Goal: Transaction & Acquisition: Obtain resource

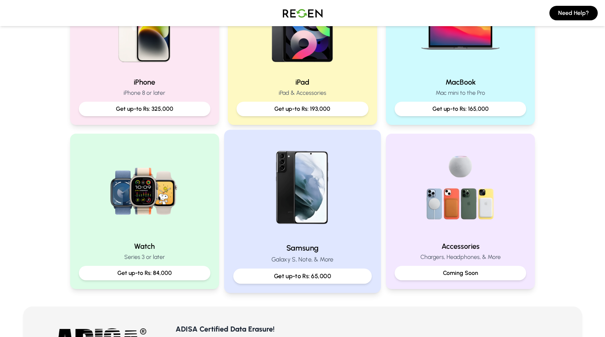
scroll to position [216, 0]
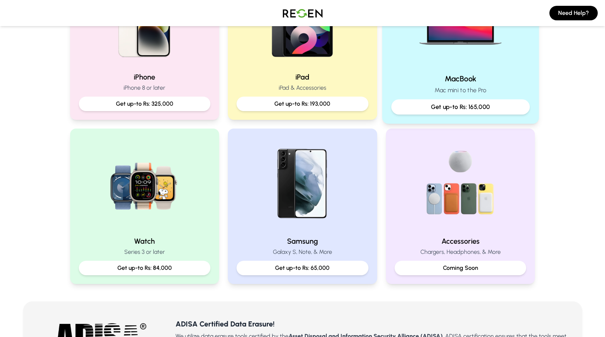
click at [448, 109] on p "Get up-to Rs: 165,000" at bounding box center [461, 107] width 126 height 9
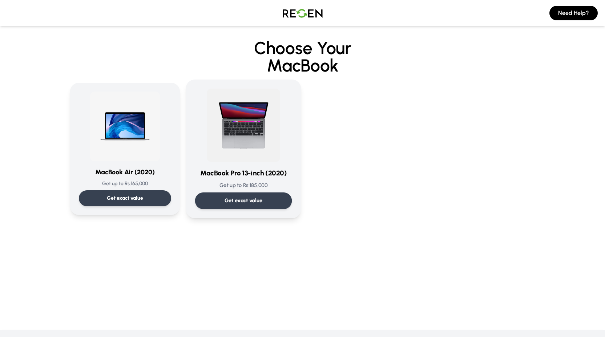
click at [267, 202] on div "Get exact value" at bounding box center [243, 201] width 97 height 17
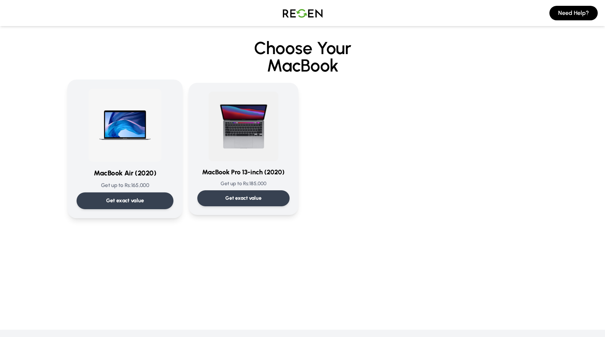
click at [161, 173] on h3 "MacBook Air (2020)" at bounding box center [124, 173] width 97 height 11
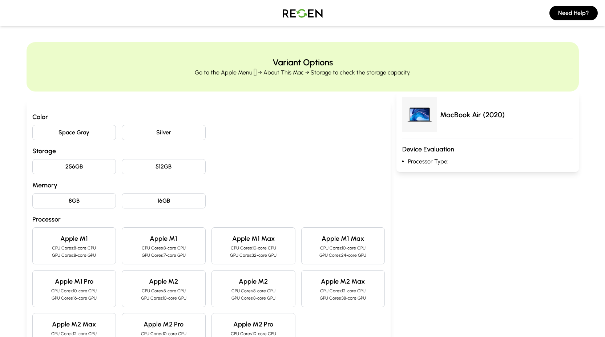
click at [88, 168] on button "256GB" at bounding box center [74, 166] width 84 height 15
click at [81, 195] on button "8GB" at bounding box center [74, 200] width 84 height 15
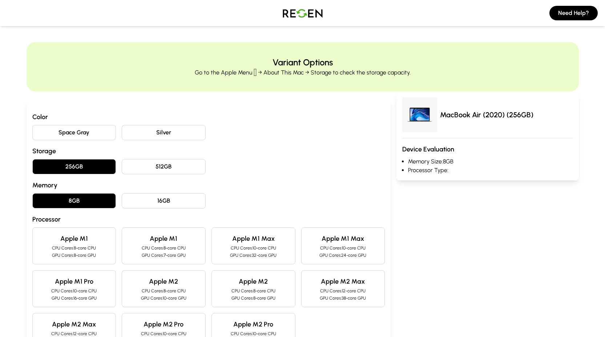
click at [147, 131] on button "Silver" at bounding box center [164, 132] width 84 height 15
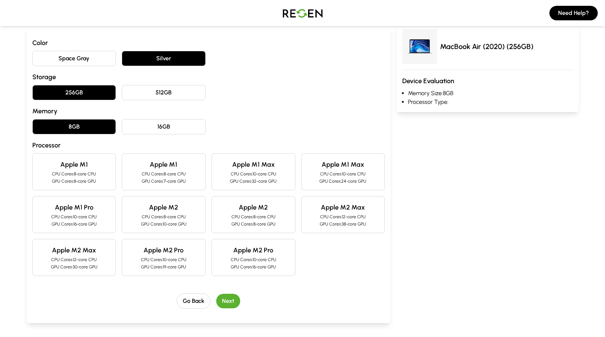
scroll to position [117, 0]
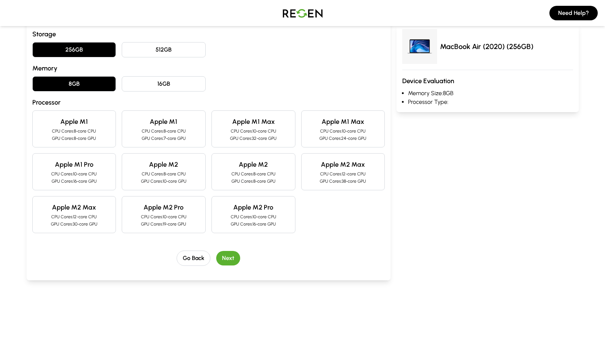
click at [100, 131] on p "CPU Cores: 8-core CPU" at bounding box center [75, 131] width 72 height 6
click at [232, 263] on button "Next" at bounding box center [228, 258] width 24 height 15
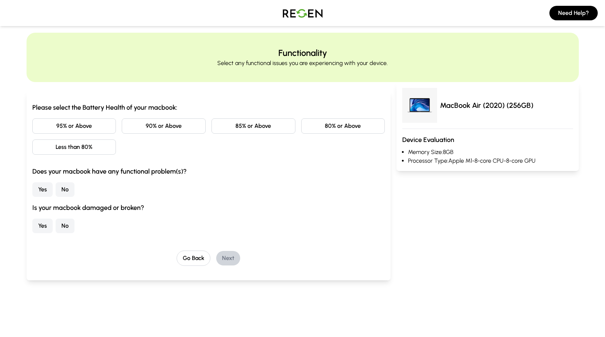
click at [169, 127] on button "90% or Above" at bounding box center [164, 126] width 84 height 15
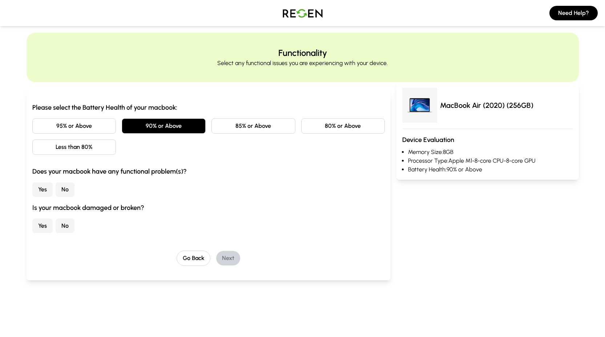
click at [66, 187] on button "No" at bounding box center [65, 190] width 19 height 15
click at [64, 227] on button "No" at bounding box center [65, 226] width 19 height 15
click at [45, 224] on button "Yes" at bounding box center [42, 226] width 20 height 15
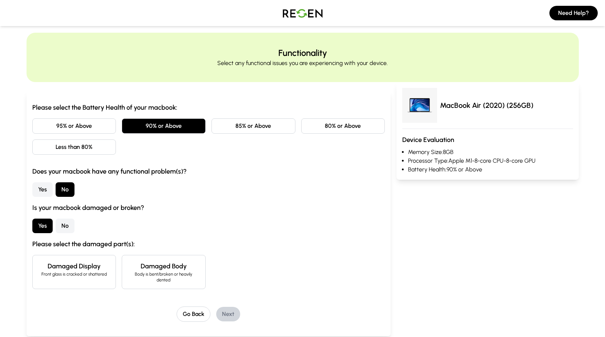
click at [56, 225] on button "No" at bounding box center [65, 226] width 19 height 15
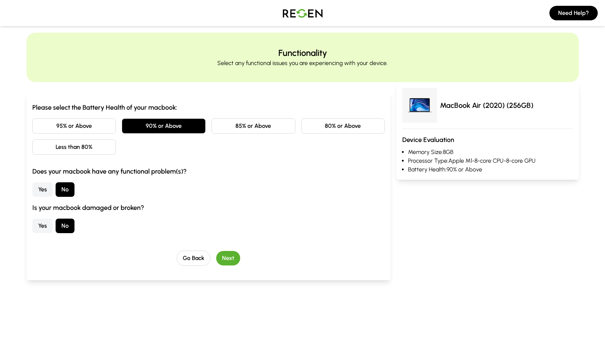
click at [229, 265] on button "Next" at bounding box center [228, 258] width 24 height 15
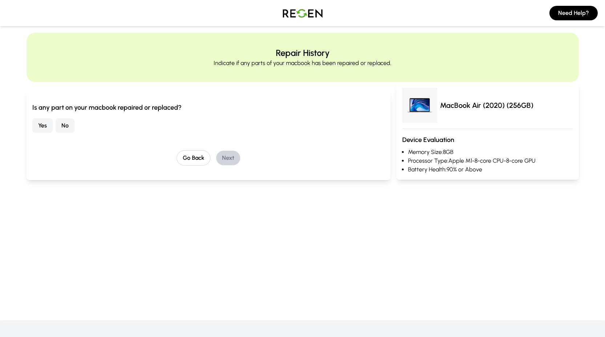
click at [41, 124] on button "Yes" at bounding box center [42, 126] width 20 height 15
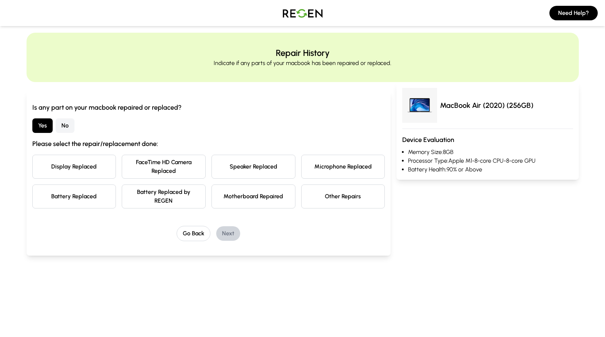
click at [355, 193] on button "Other Repairs" at bounding box center [343, 197] width 84 height 24
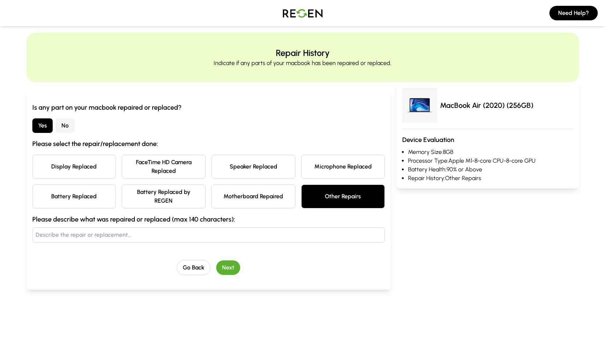
click at [355, 193] on button "Other Repairs" at bounding box center [343, 197] width 84 height 24
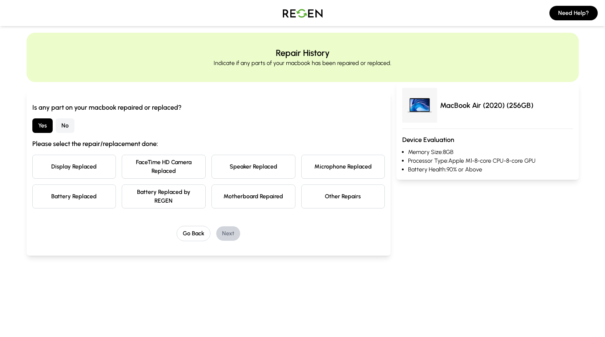
click at [275, 196] on button "Motherboard Repaired" at bounding box center [254, 197] width 84 height 24
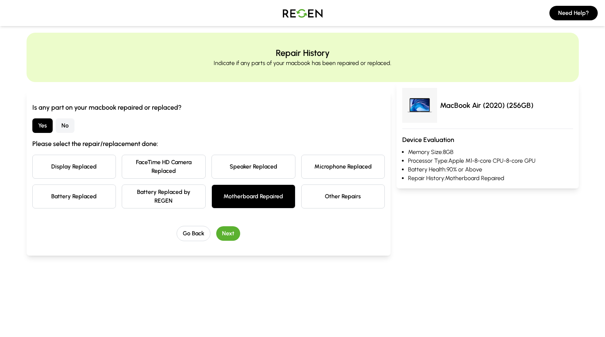
click at [238, 233] on button "Next" at bounding box center [228, 234] width 24 height 15
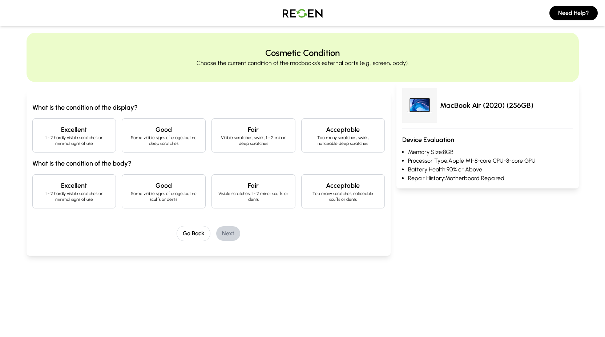
click at [263, 148] on div "Fair Visible scratches, swirls, 1 - 2 minor deep scratches" at bounding box center [254, 136] width 84 height 34
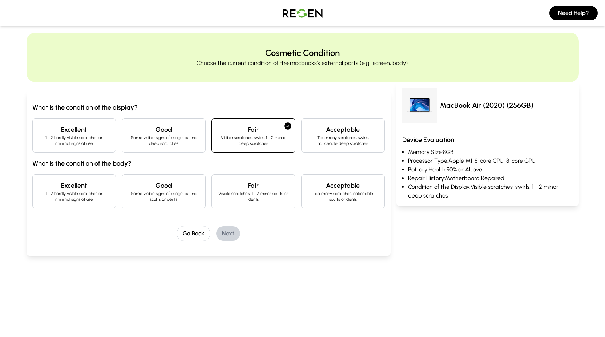
click at [266, 192] on p "Visible scratches, 1 - 2 minor scuffs or dents" at bounding box center [254, 197] width 72 height 12
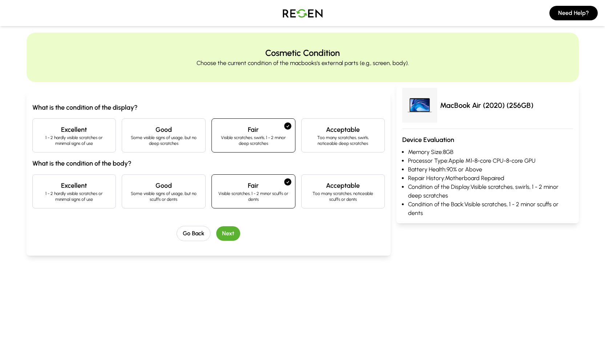
click at [223, 227] on button "Next" at bounding box center [228, 234] width 24 height 15
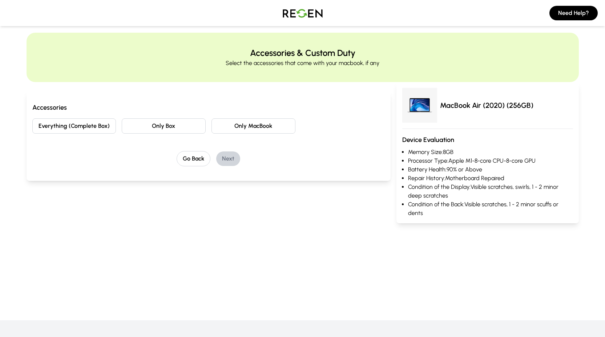
click at [237, 122] on button "Only MacBook" at bounding box center [254, 126] width 84 height 15
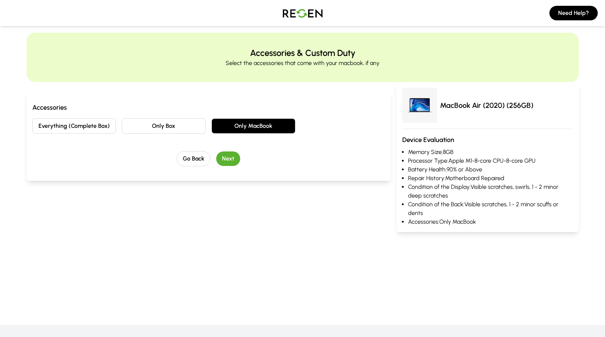
click at [229, 153] on button "Next" at bounding box center [228, 159] width 24 height 15
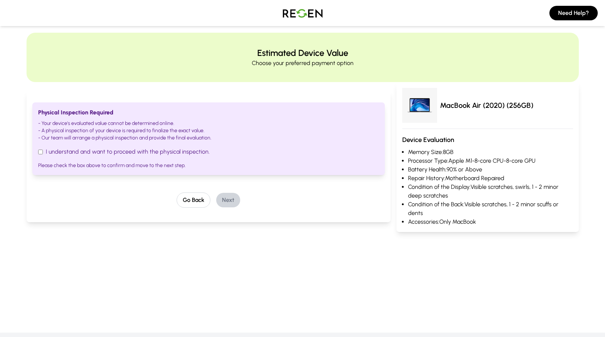
click at [158, 156] on label "I understand and want to proceed with the physical inspection." at bounding box center [208, 152] width 341 height 9
click at [43, 155] on input "I understand and want to proceed with the physical inspection." at bounding box center [40, 152] width 5 height 5
checkbox input "true"
click at [204, 197] on button "Go Back" at bounding box center [194, 200] width 34 height 15
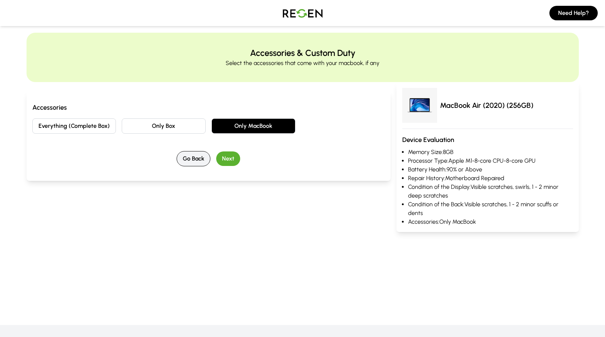
scroll to position [0, 0]
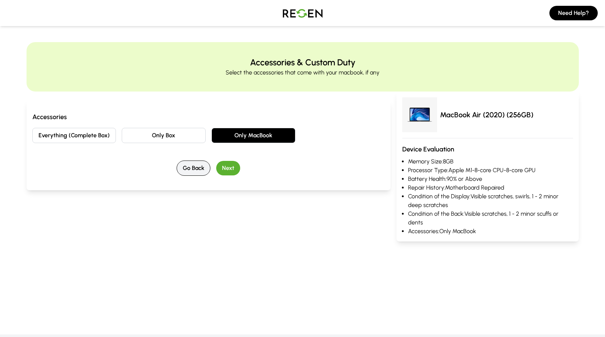
click at [199, 176] on button "Go Back" at bounding box center [194, 168] width 34 height 15
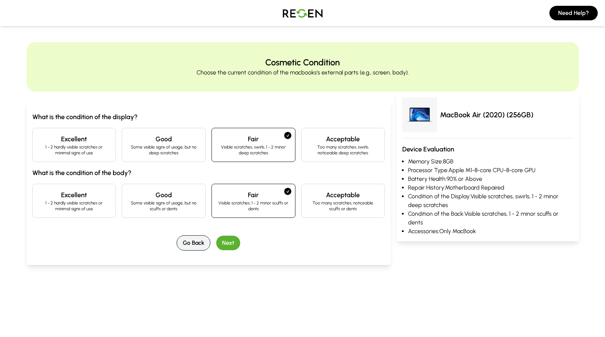
click at [191, 236] on button "Go Back" at bounding box center [194, 243] width 34 height 15
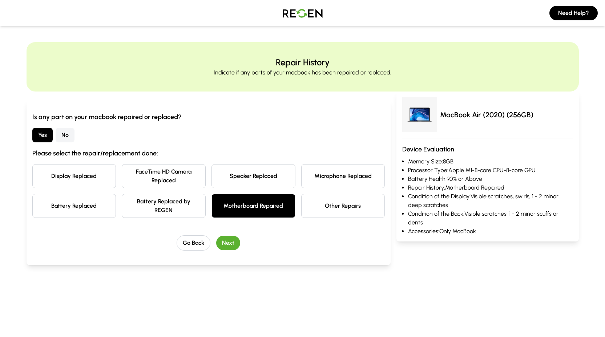
click at [69, 134] on button "No" at bounding box center [65, 135] width 19 height 15
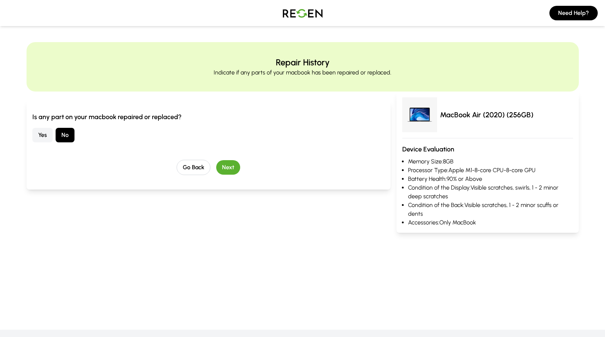
click at [229, 163] on button "Next" at bounding box center [228, 167] width 24 height 15
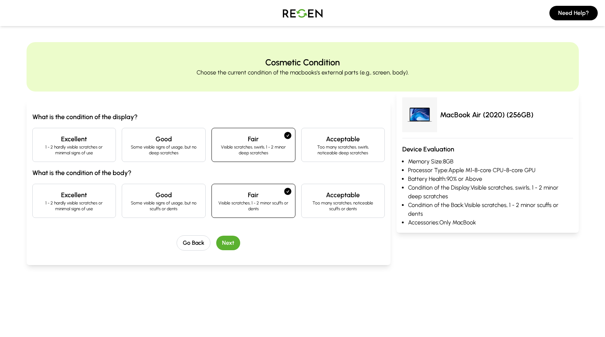
click at [223, 235] on div "What is the condition of the display? Excellent 1 - 2 hardly visible scratches …" at bounding box center [208, 181] width 353 height 139
click at [226, 244] on button "Next" at bounding box center [228, 243] width 24 height 15
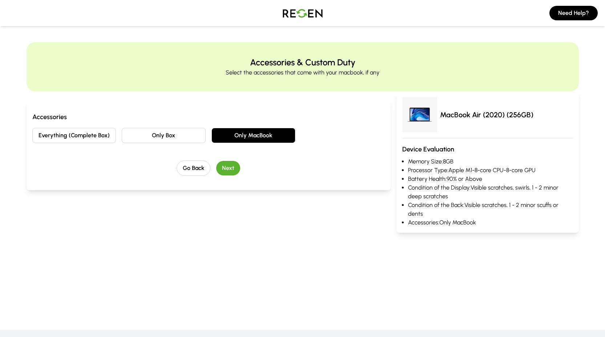
click at [233, 169] on button "Next" at bounding box center [228, 168] width 24 height 15
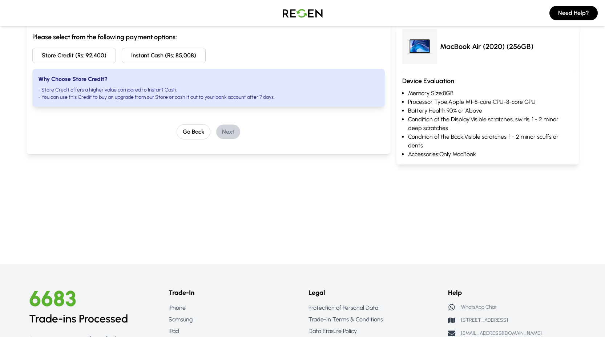
scroll to position [81, 0]
